Goal: Task Accomplishment & Management: Manage account settings

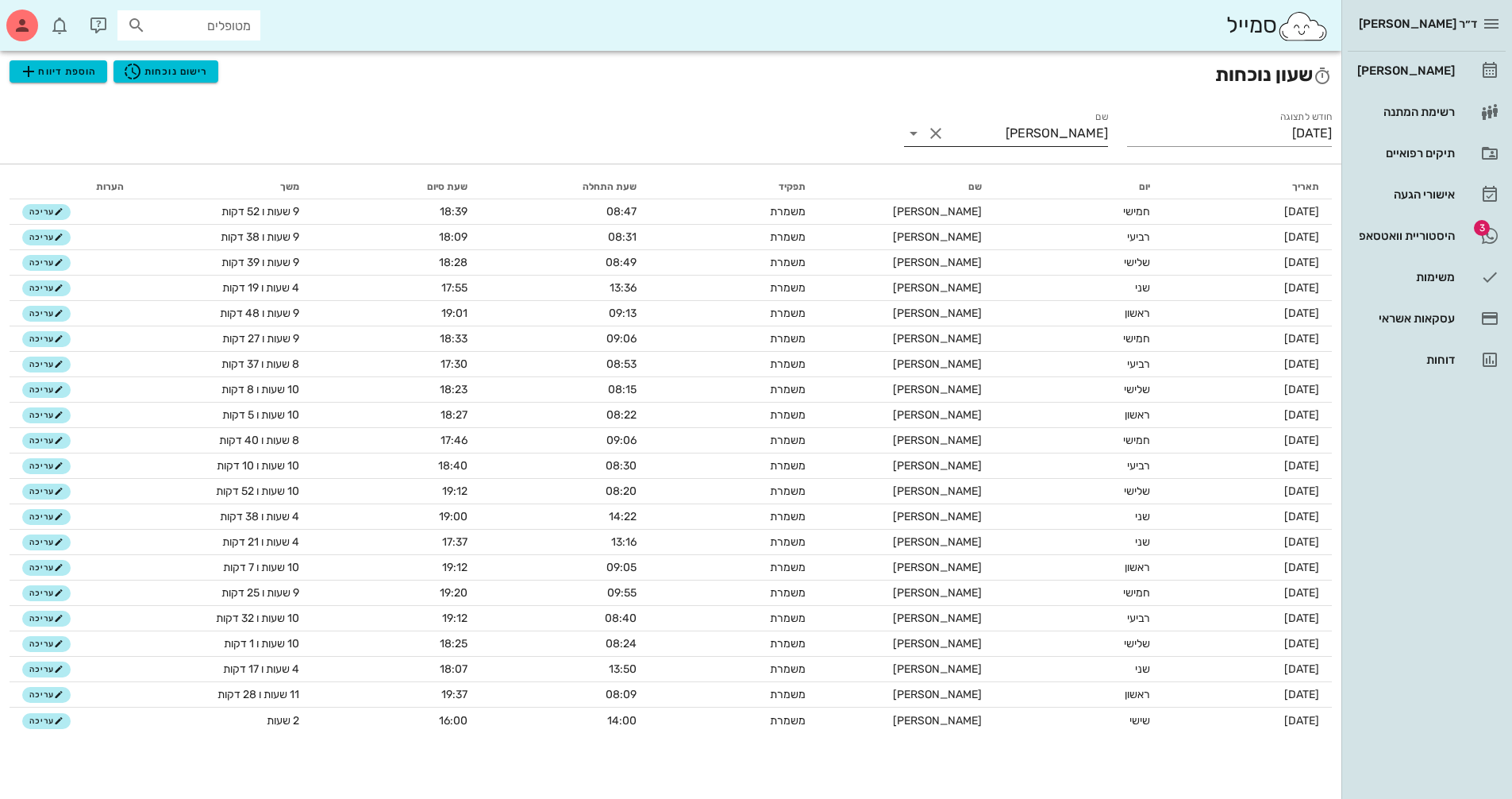
click at [952, 137] on input "[PERSON_NAME]" at bounding box center [1029, 133] width 160 height 25
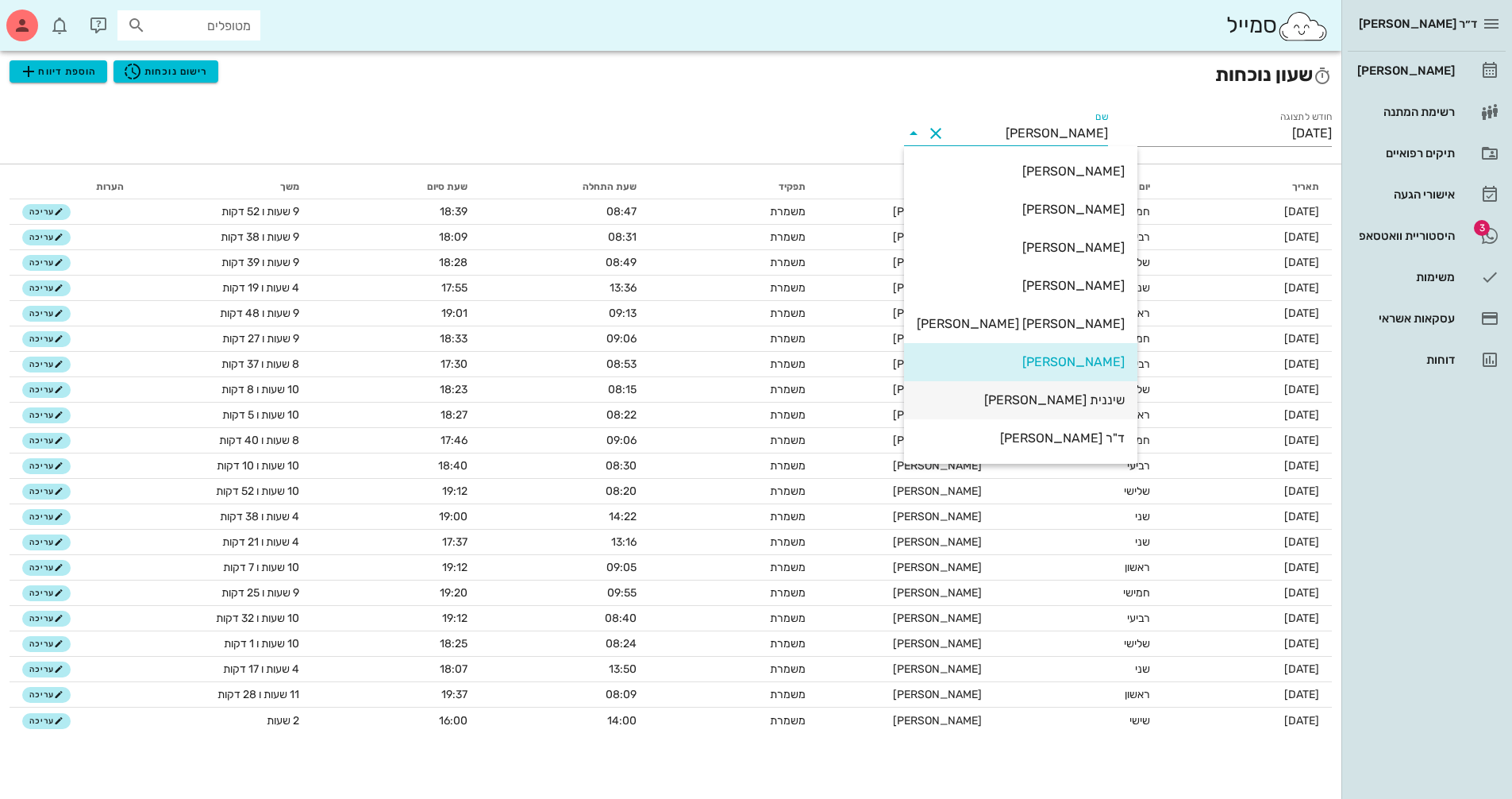
click at [1067, 405] on div "שיננית [PERSON_NAME]" at bounding box center [1020, 400] width 208 height 15
type input "שיננית [PERSON_NAME]"
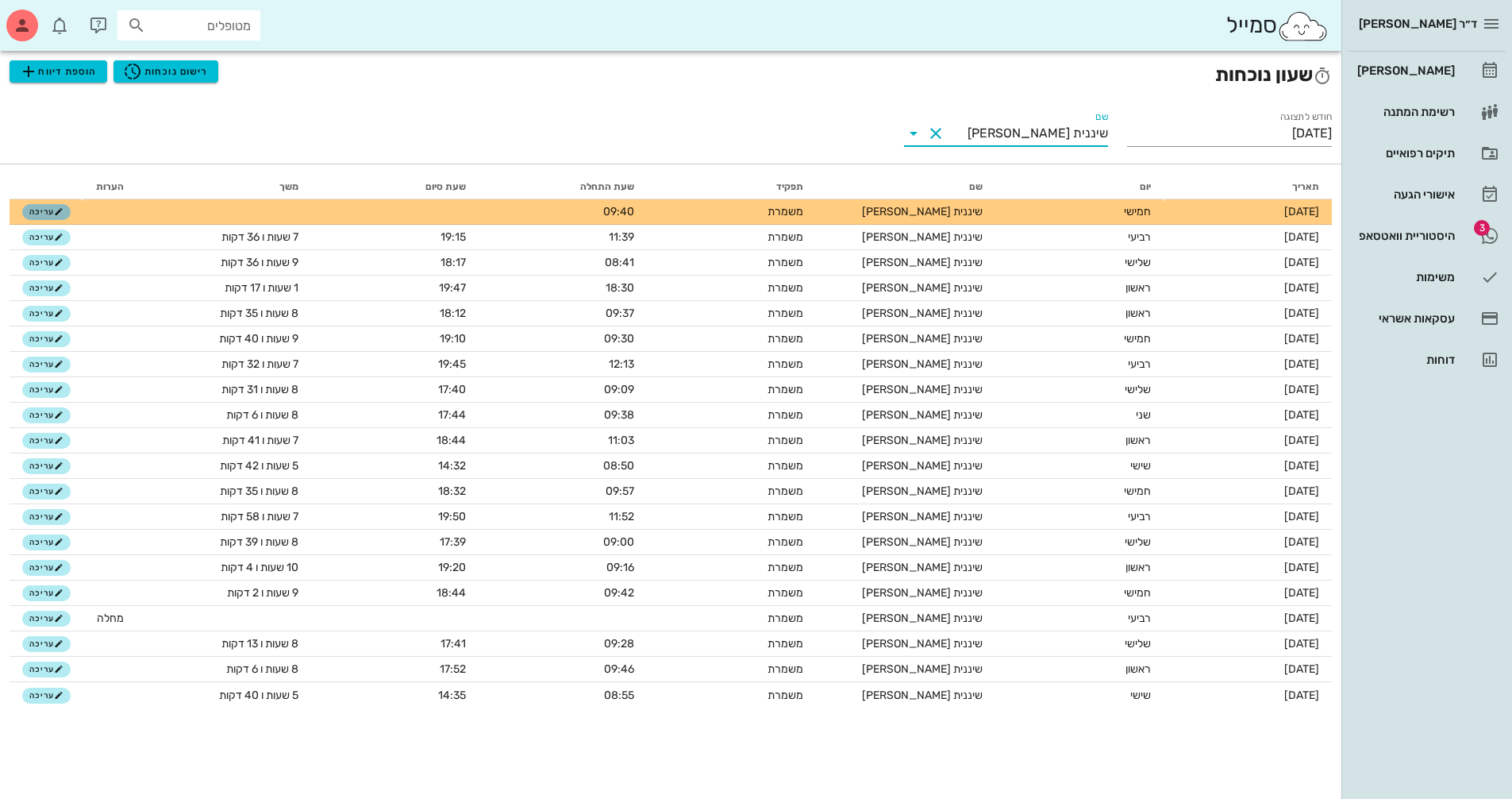
click at [45, 208] on span "עריכה" at bounding box center [46, 212] width 34 height 10
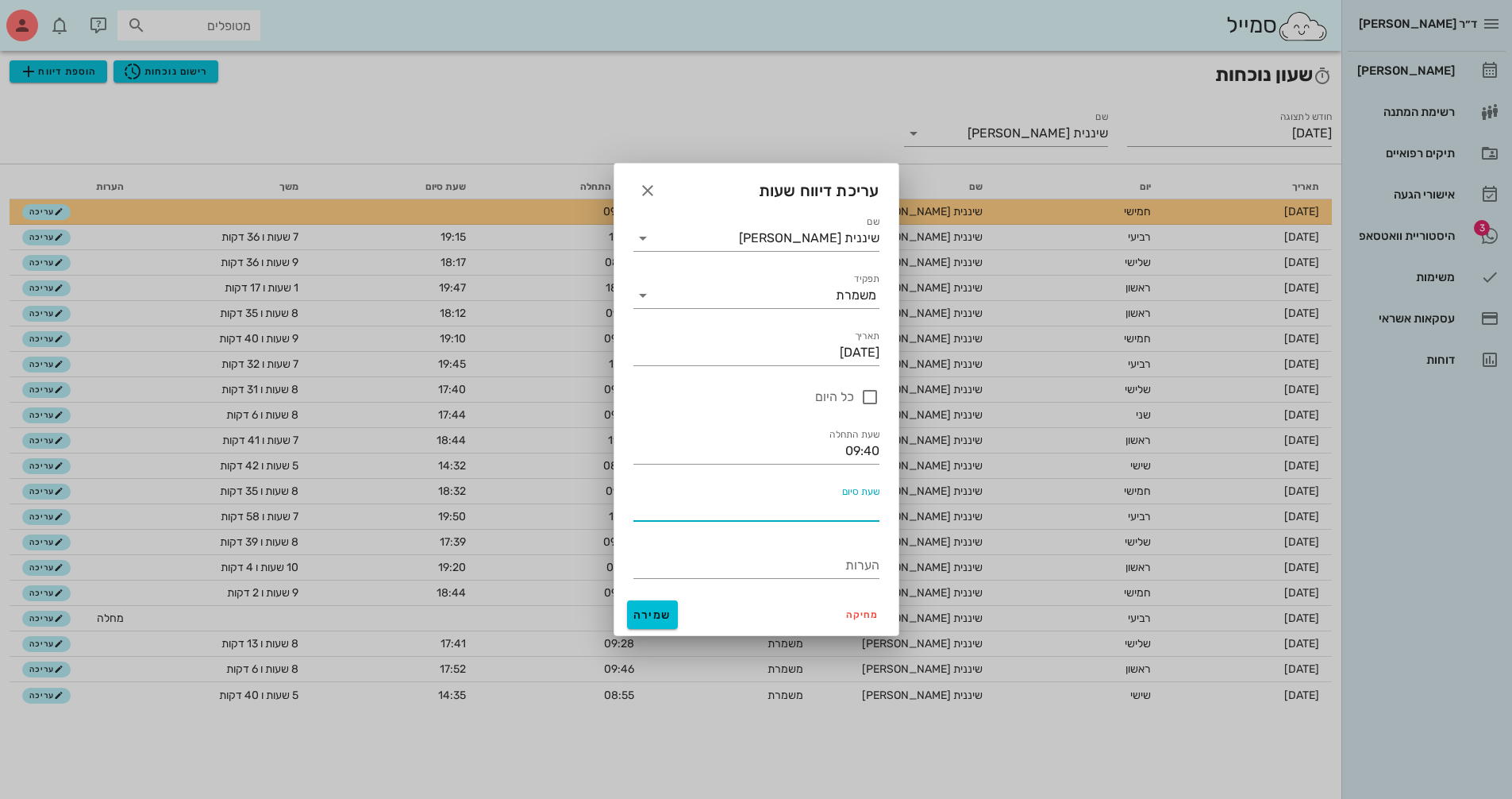
click at [851, 513] on input "שעת סיום" at bounding box center [756, 508] width 246 height 25
type input "18:50"
click at [648, 609] on span "שמירה" at bounding box center [652, 615] width 38 height 14
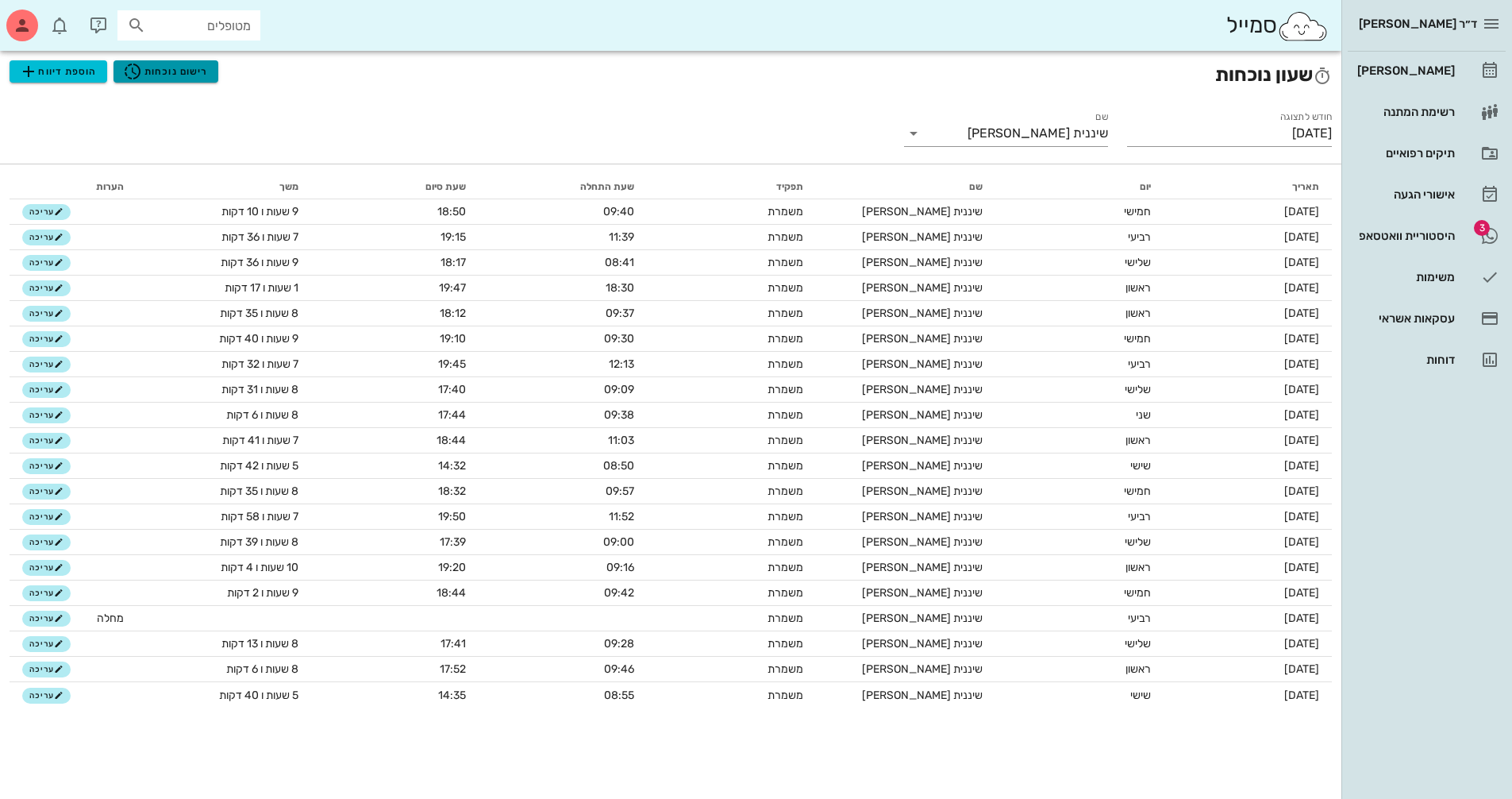
click at [179, 68] on span "רישום נוכחות" at bounding box center [165, 71] width 85 height 19
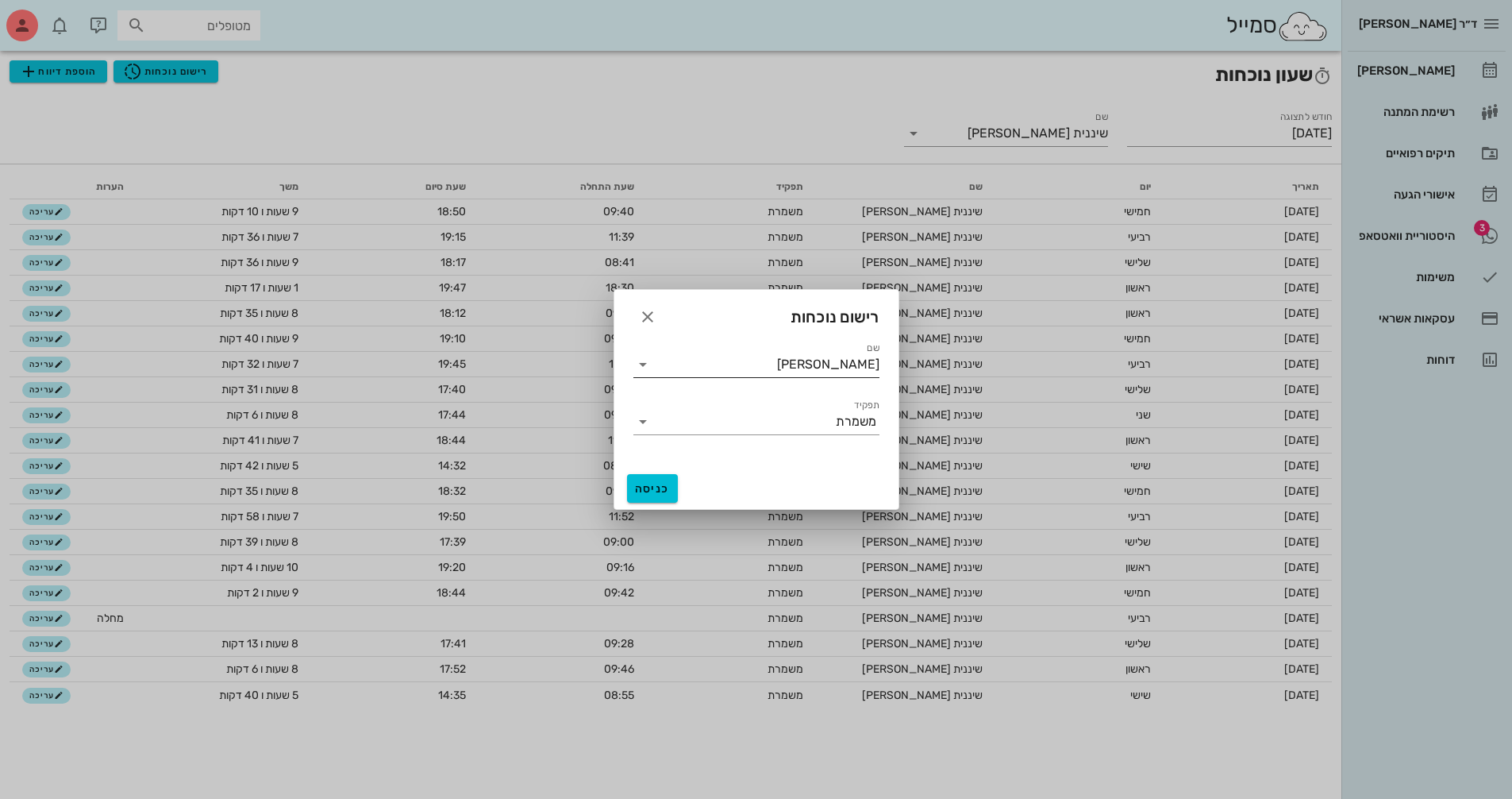
click at [649, 374] on div "שם [PERSON_NAME]" at bounding box center [756, 364] width 246 height 25
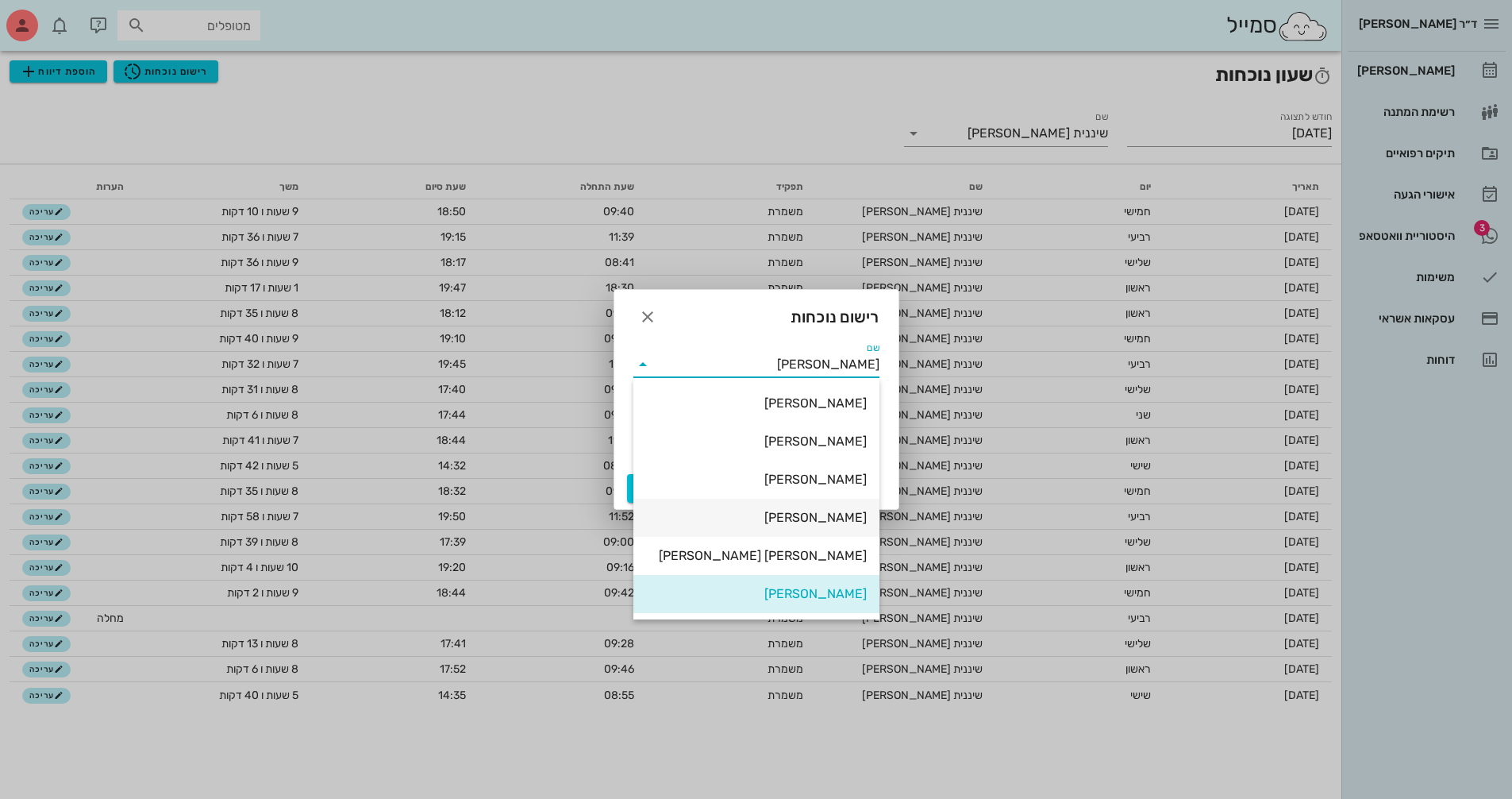
scroll to position [76, 0]
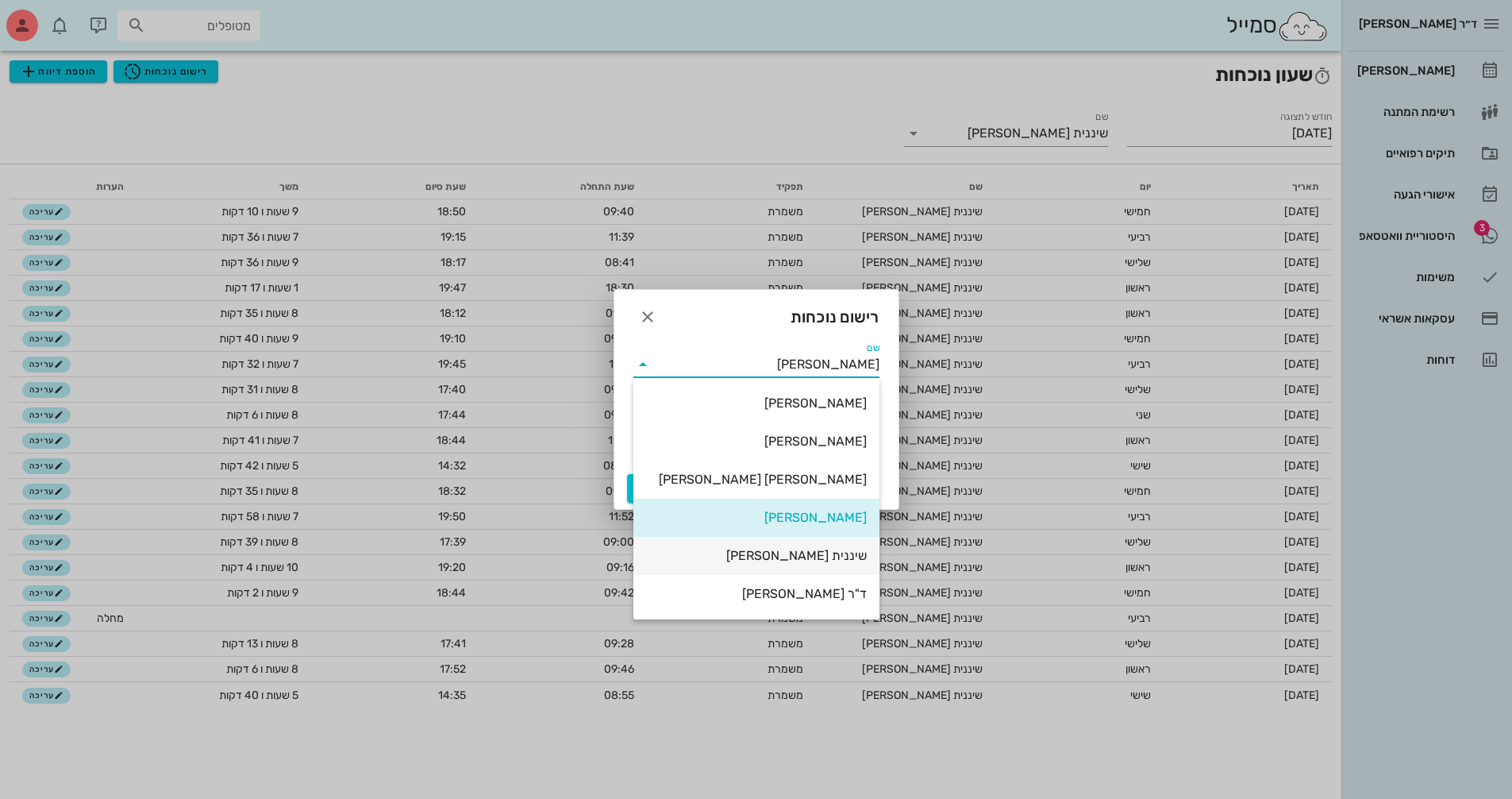
click at [851, 554] on div "שיננית [PERSON_NAME]" at bounding box center [756, 555] width 220 height 15
type input "שיננית [PERSON_NAME]"
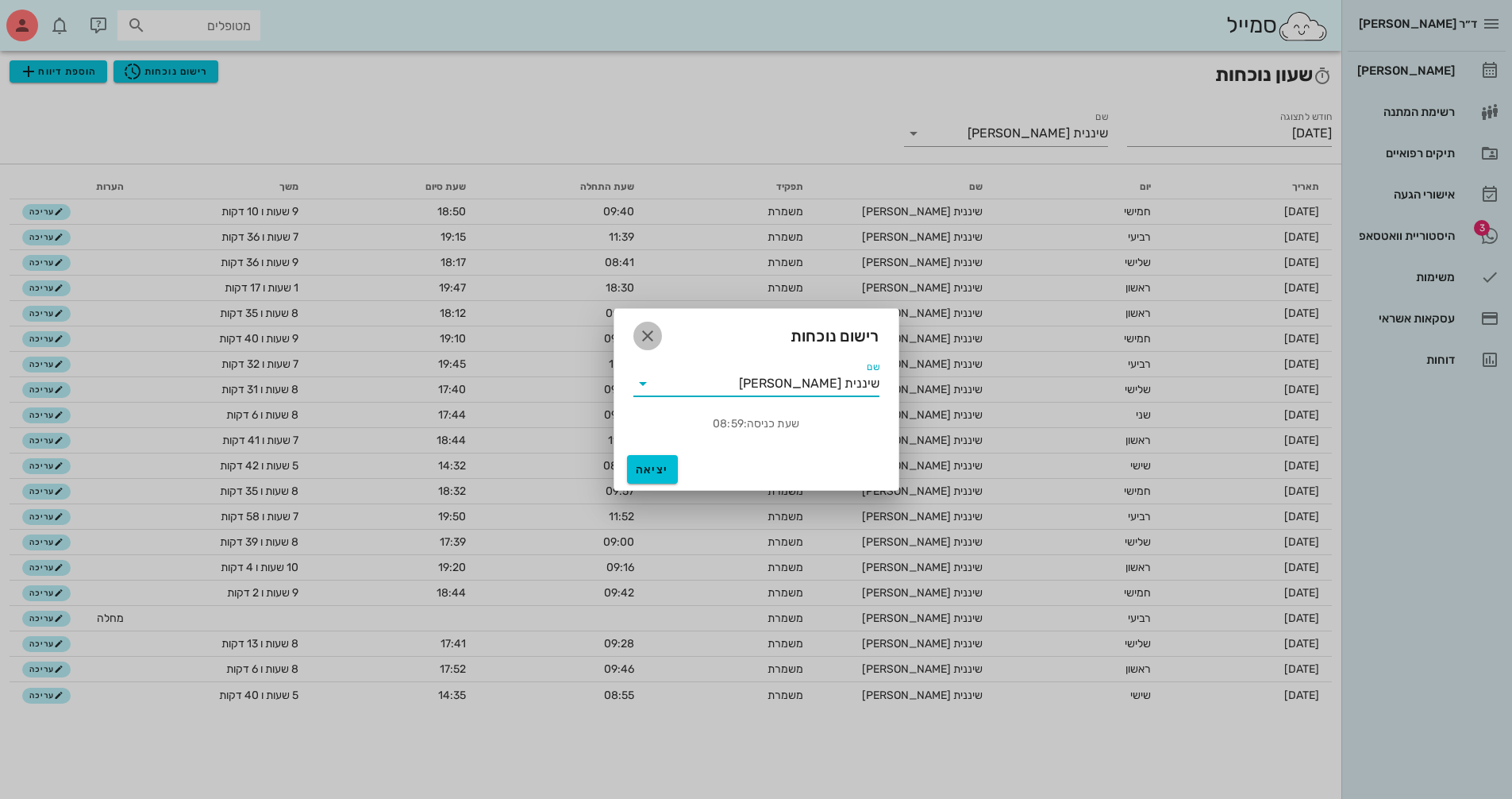
click at [641, 335] on icon "button" at bounding box center [648, 336] width 19 height 19
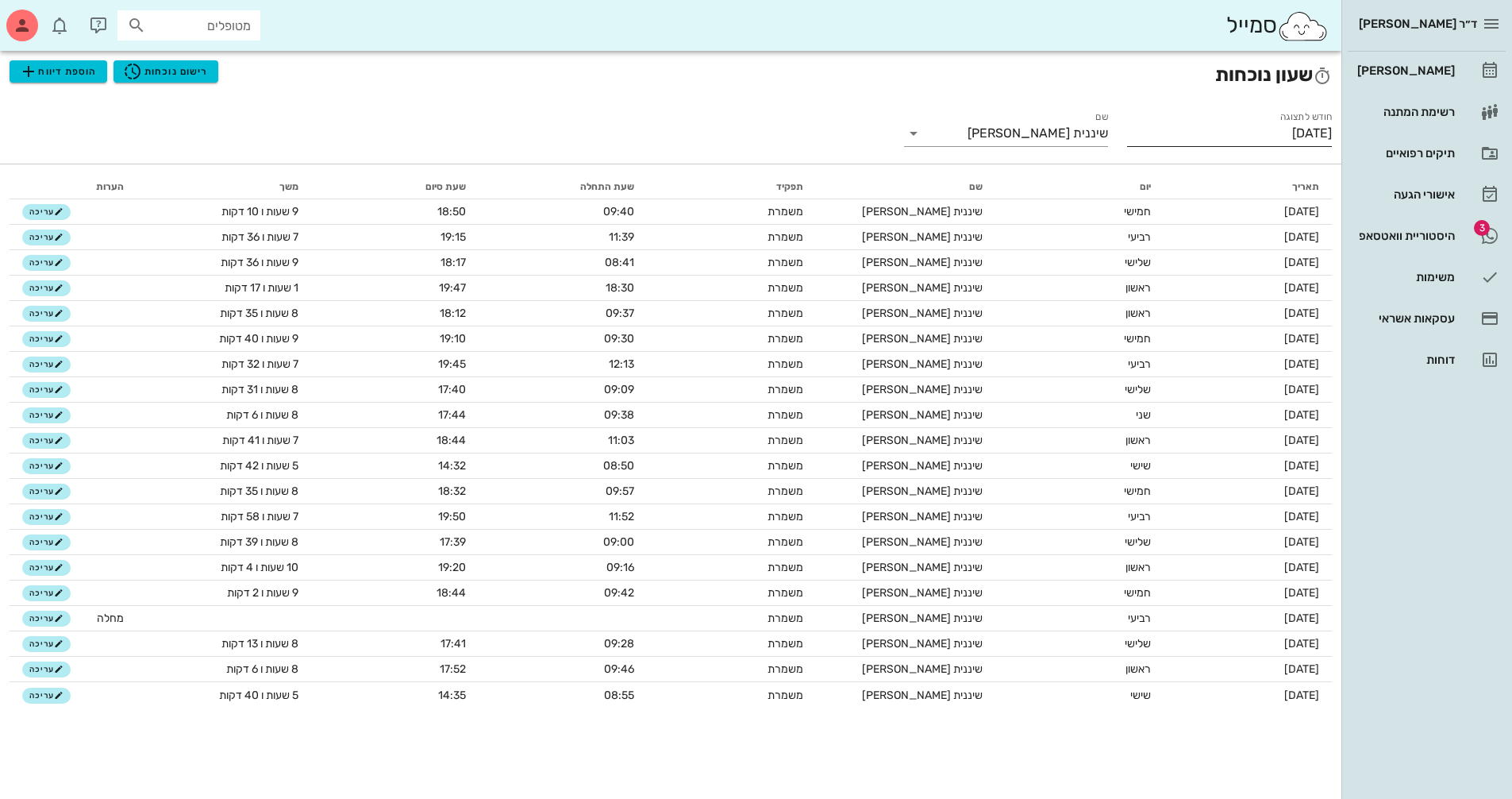
click at [1189, 147] on div "חודש לתצוגה [DATE]" at bounding box center [1229, 142] width 205 height 43
click at [1301, 144] on input "[DATE]" at bounding box center [1229, 133] width 205 height 25
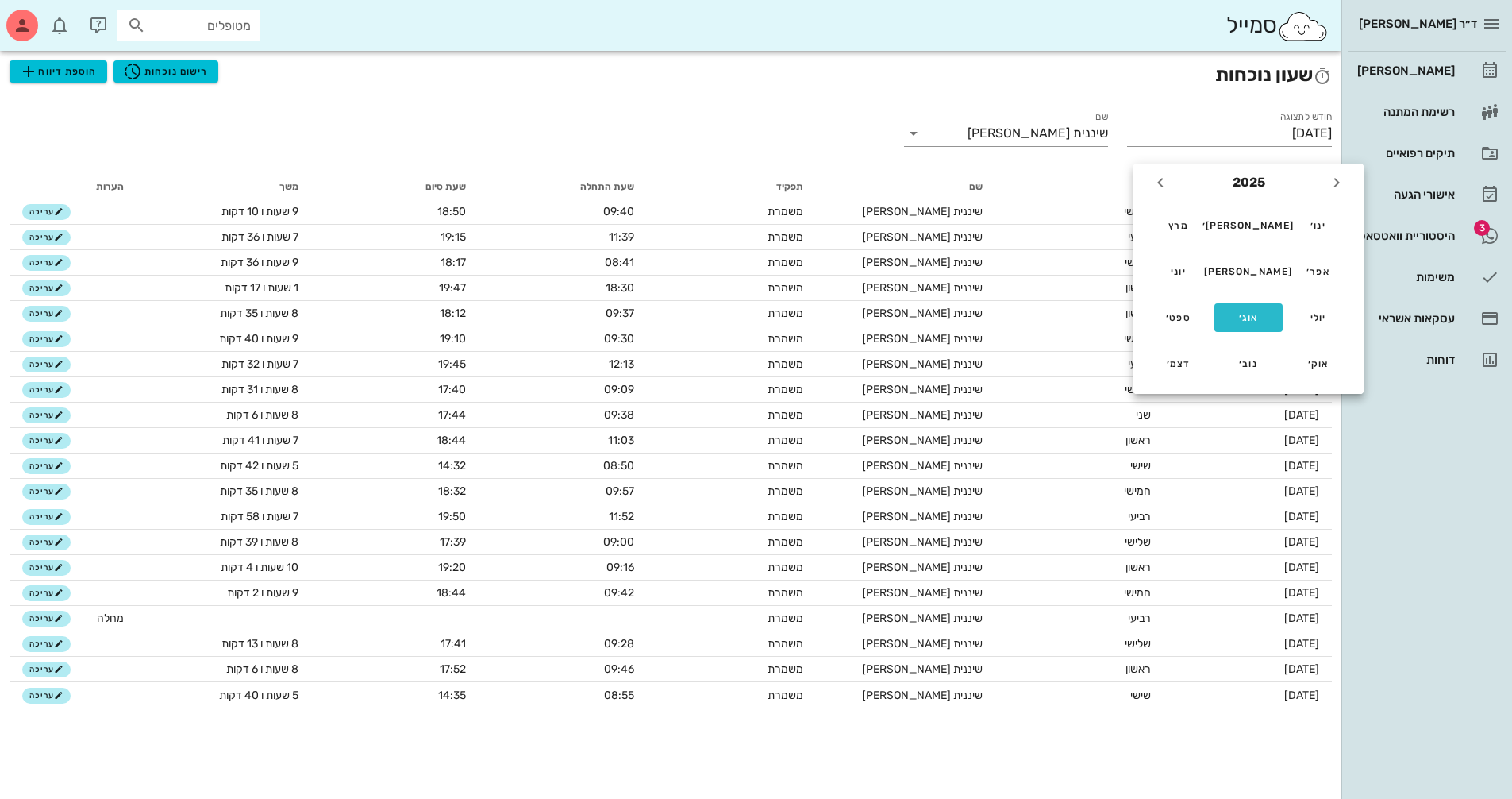
click at [1238, 317] on div "אוג׳" at bounding box center [1248, 318] width 43 height 11
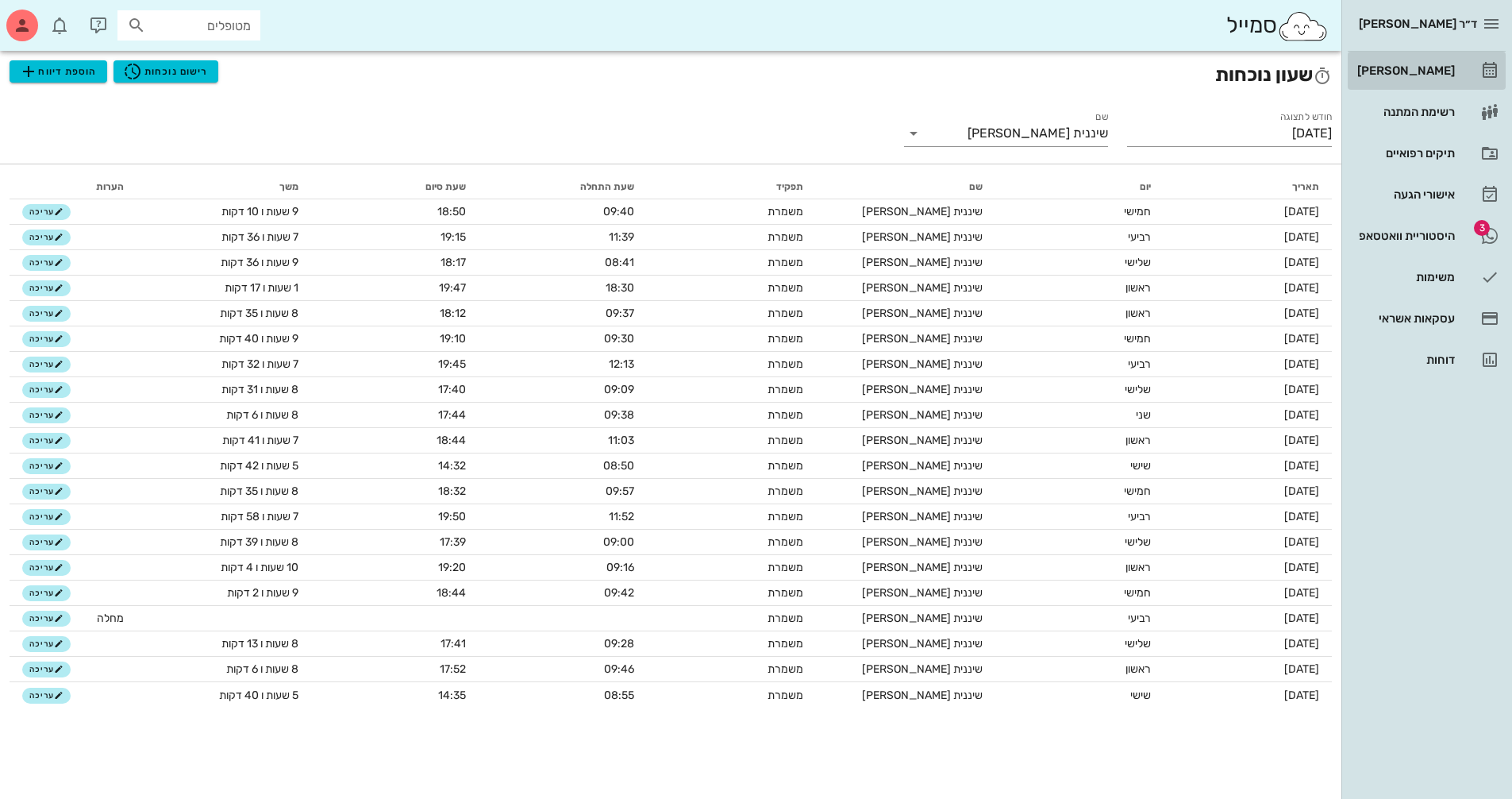
click at [1427, 72] on div "[PERSON_NAME]" at bounding box center [1404, 70] width 100 height 13
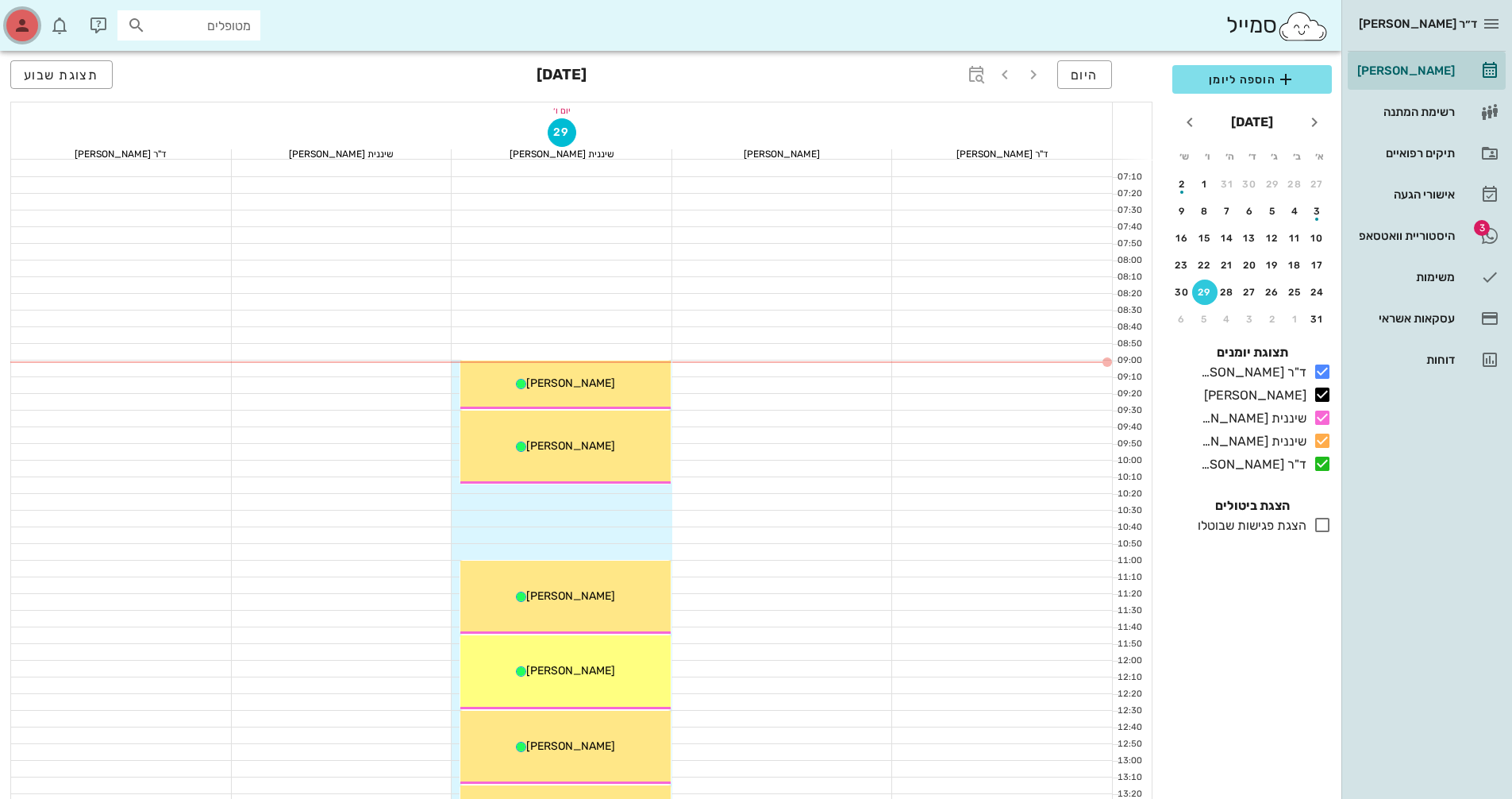
click at [18, 28] on icon "button" at bounding box center [23, 26] width 19 height 19
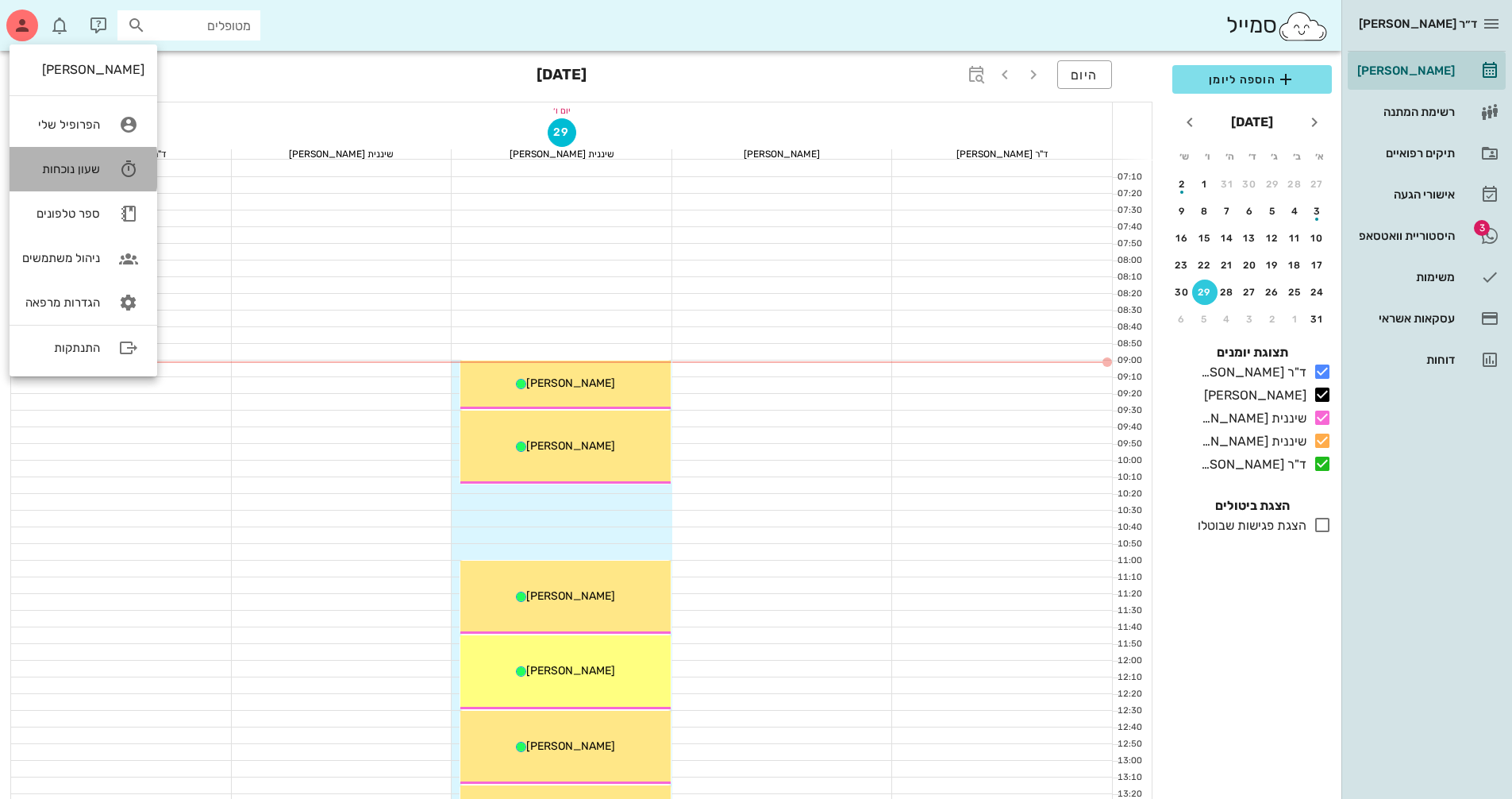
click at [78, 169] on div "שעון נוכחות" at bounding box center [61, 169] width 78 height 15
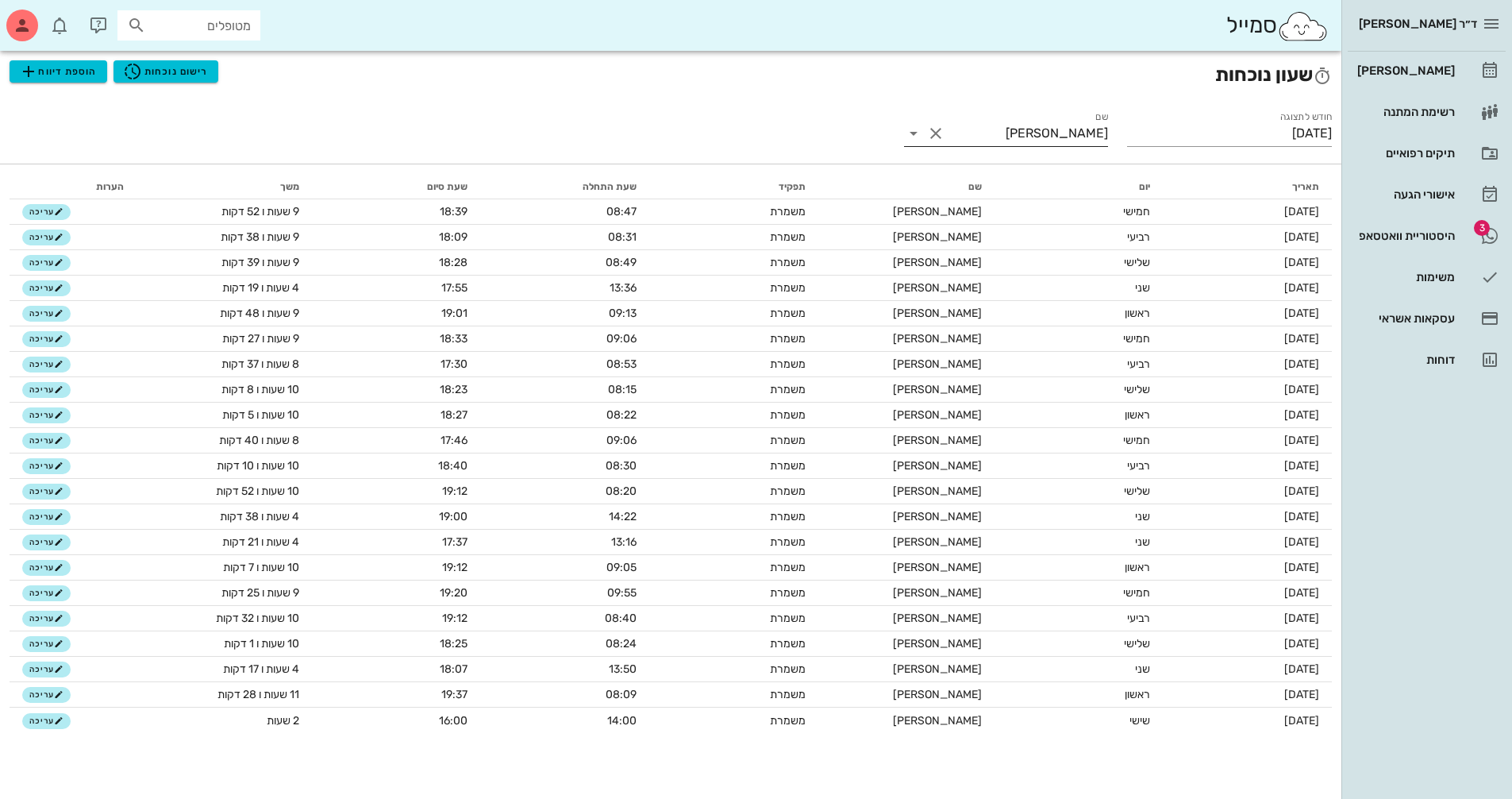
click at [914, 145] on div "שם [PERSON_NAME]" at bounding box center [1006, 133] width 205 height 25
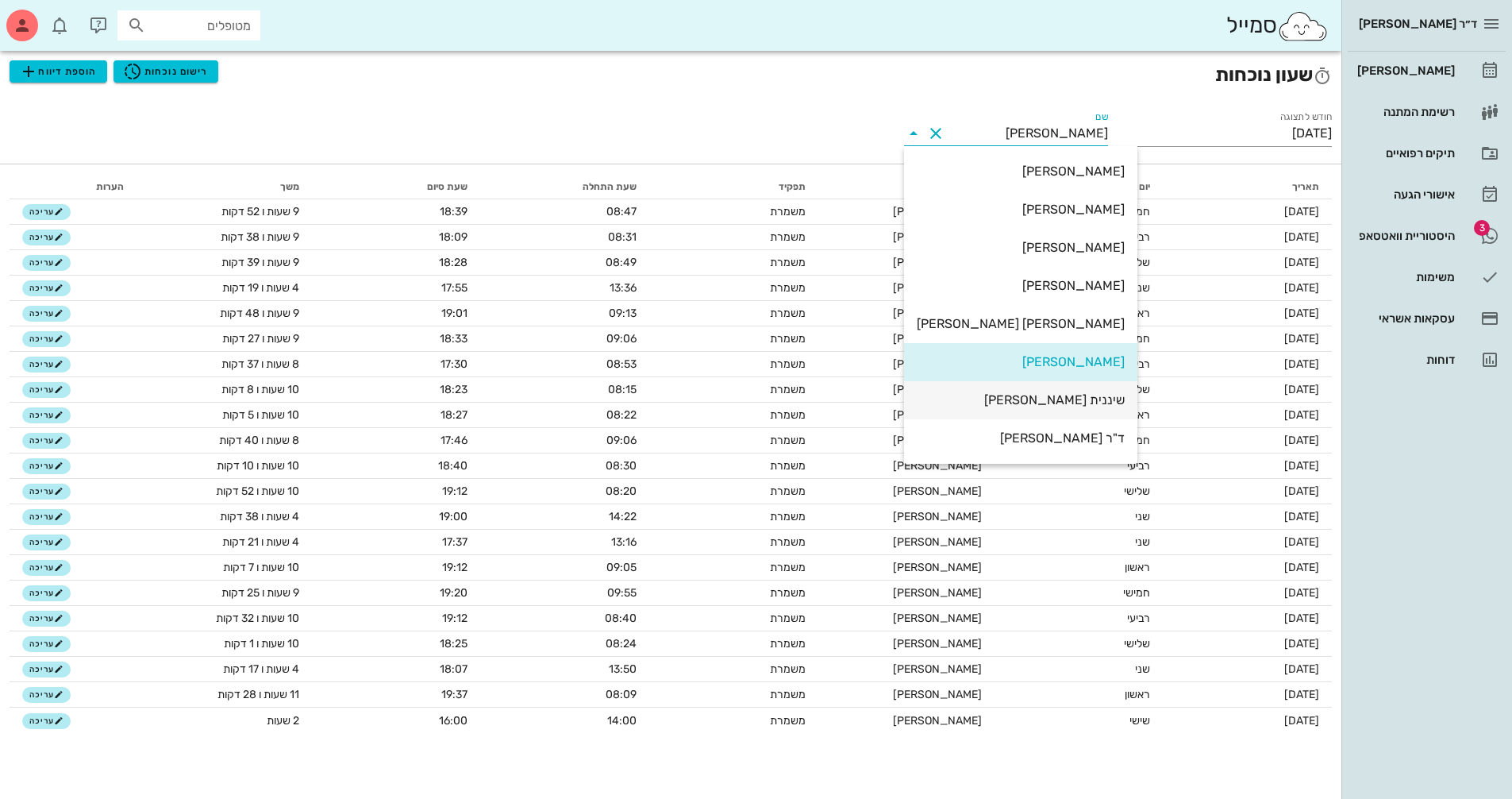
click at [1080, 406] on div "שיננית [PERSON_NAME]" at bounding box center [1020, 400] width 208 height 15
type input "שיננית [PERSON_NAME]"
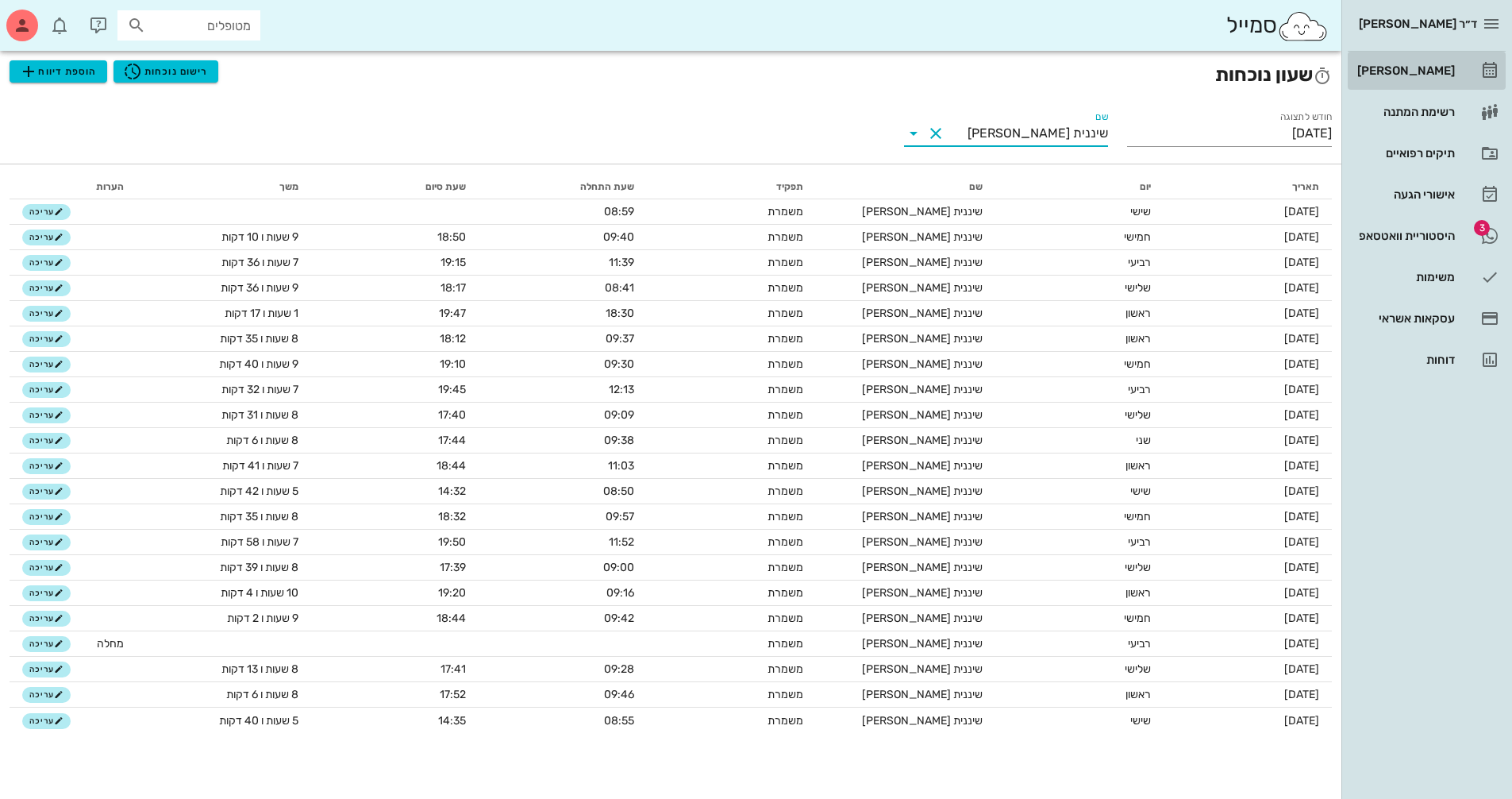
click at [1437, 79] on div "[PERSON_NAME]" at bounding box center [1404, 70] width 100 height 25
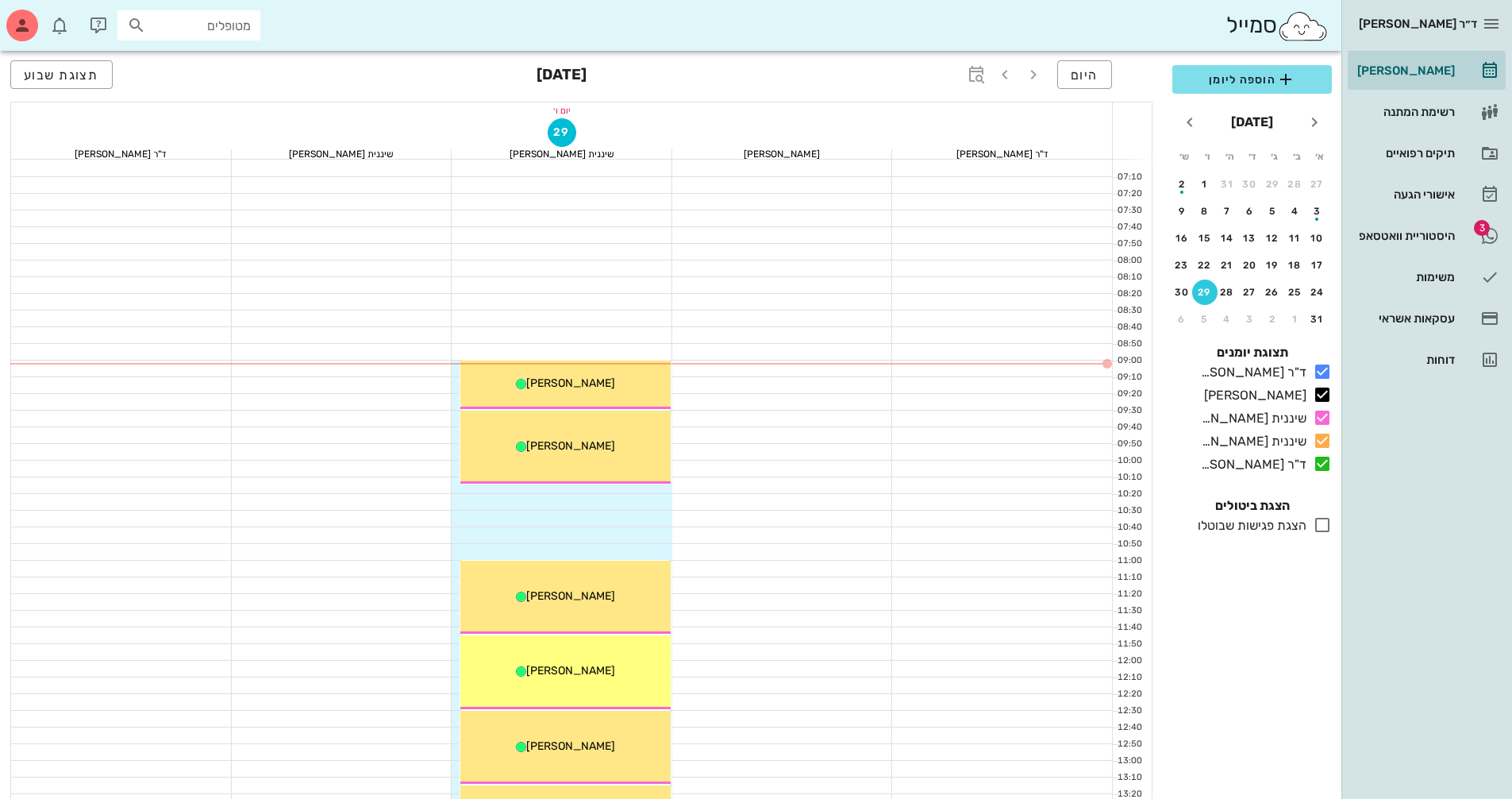
click at [645, 511] on div at bounding box center [562, 519] width 220 height 16
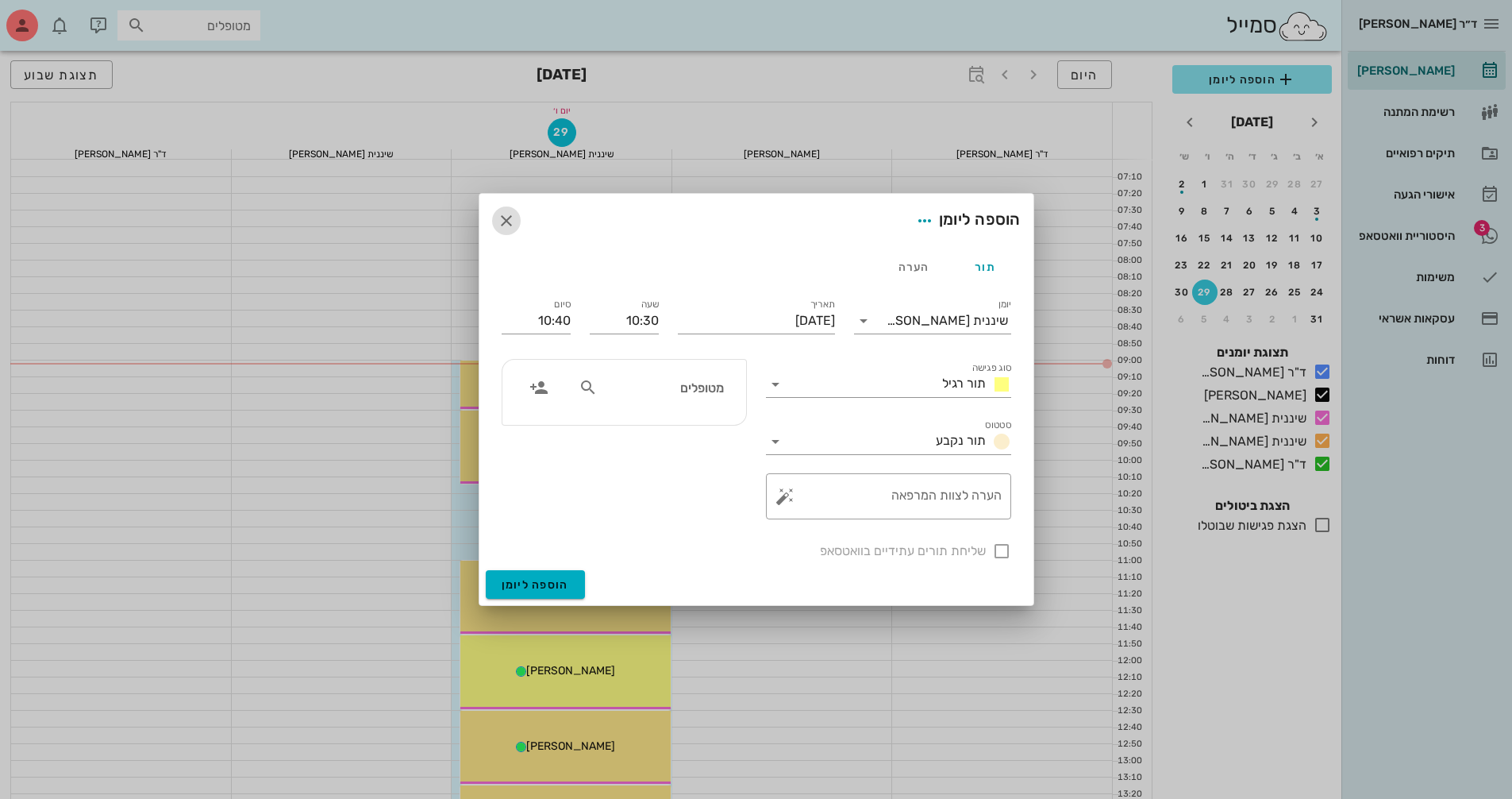
click at [504, 224] on icon "button" at bounding box center [507, 221] width 19 height 19
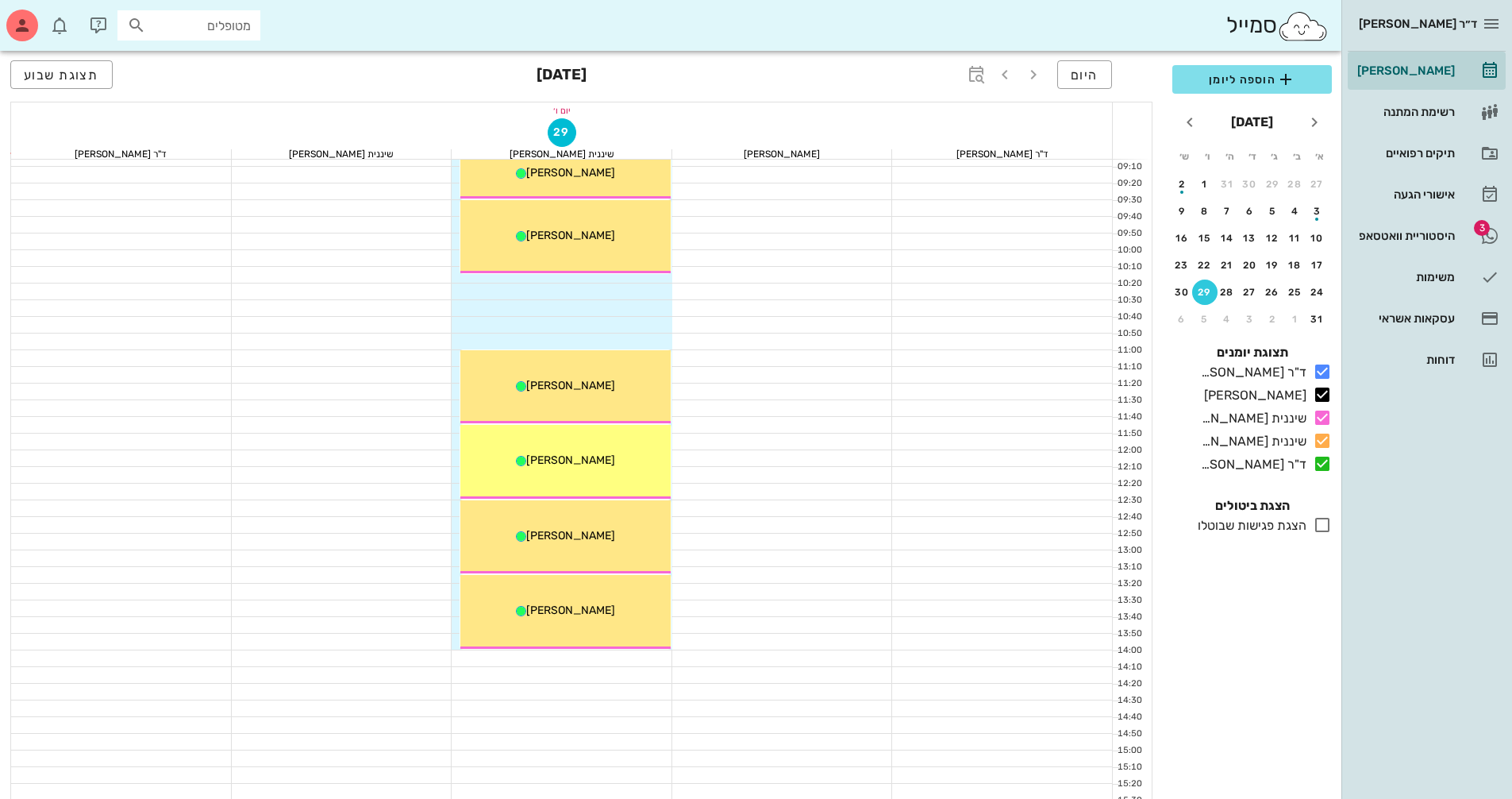
scroll to position [238, 0]
